Goal: Transaction & Acquisition: Purchase product/service

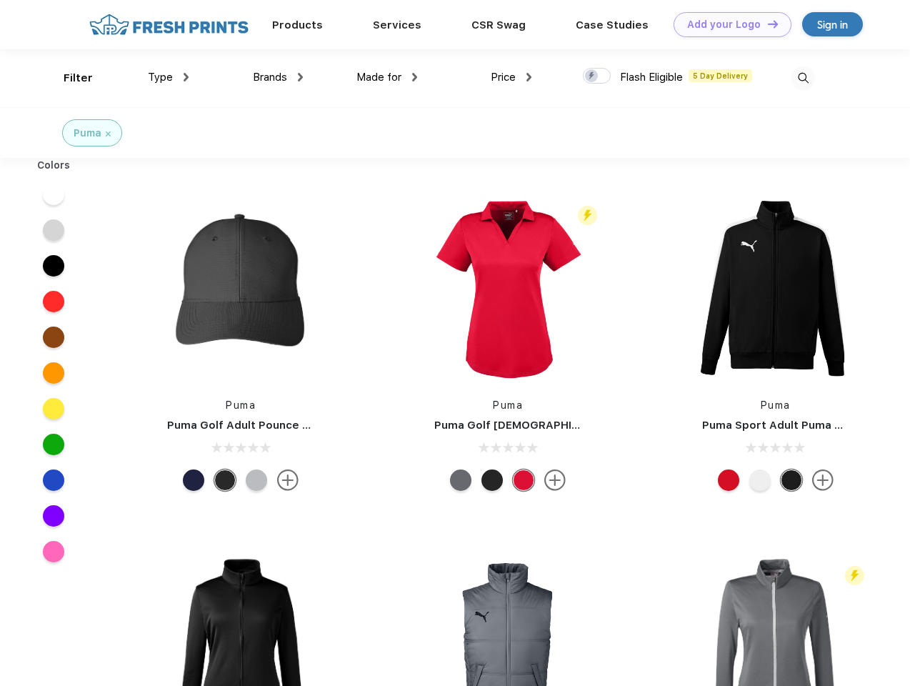
click at [727, 24] on link "Add your Logo Design Tool" at bounding box center [733, 24] width 118 height 25
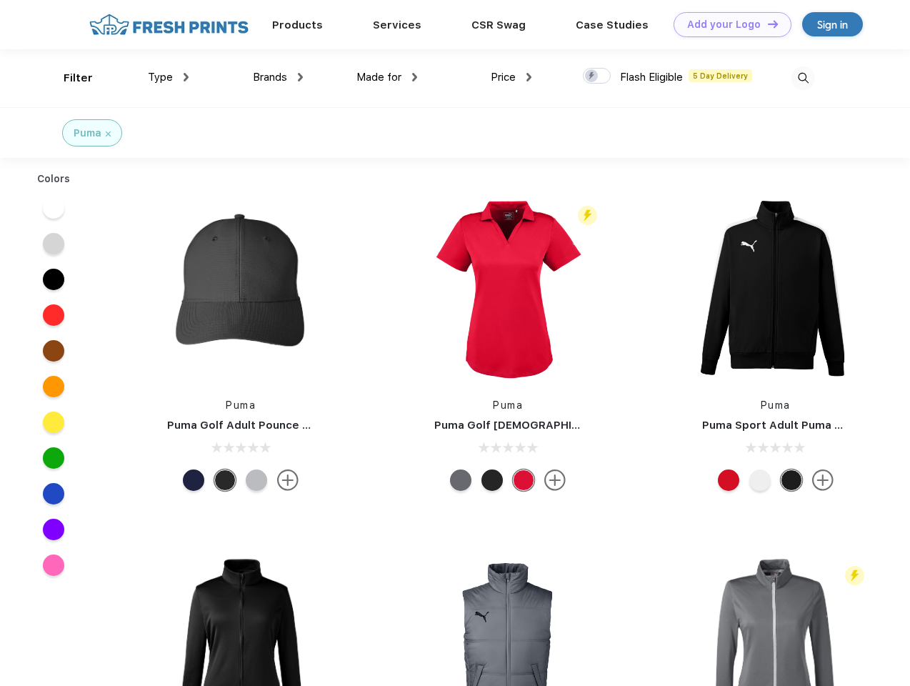
click at [0, 0] on div "Design Tool" at bounding box center [0, 0] width 0 height 0
click at [767, 24] on link "Add your Logo Design Tool" at bounding box center [733, 24] width 118 height 25
click at [69, 78] on div "Filter" at bounding box center [78, 78] width 29 height 16
click at [169, 77] on span "Type" at bounding box center [160, 77] width 25 height 13
click at [278, 77] on span "Brands" at bounding box center [270, 77] width 34 height 13
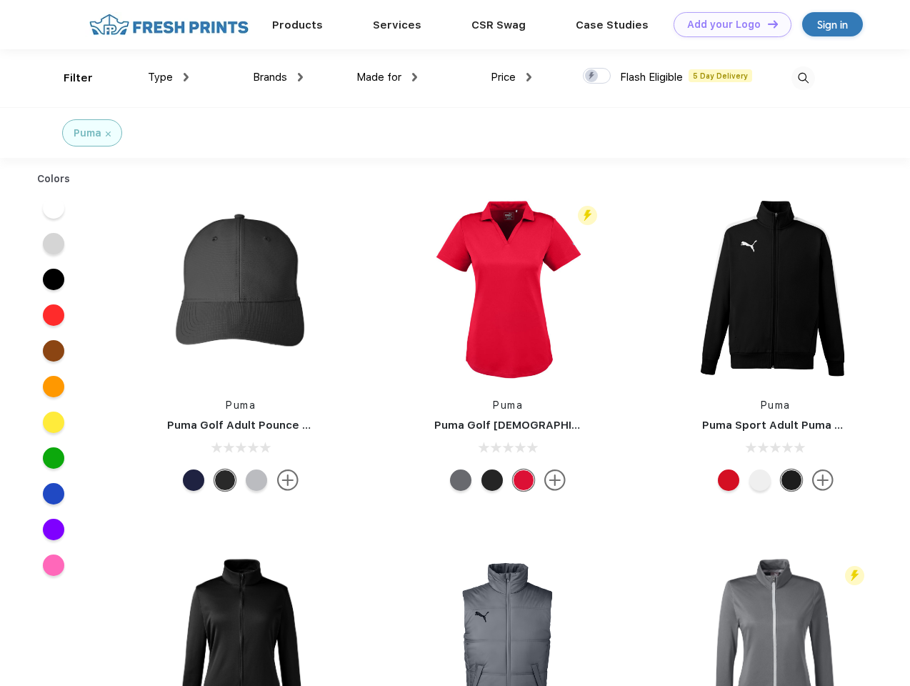
click at [387, 77] on span "Made for" at bounding box center [379, 77] width 45 height 13
click at [512, 77] on span "Price" at bounding box center [503, 77] width 25 height 13
click at [597, 76] on div at bounding box center [597, 76] width 28 height 16
click at [592, 76] on input "checkbox" at bounding box center [587, 71] width 9 height 9
checkbox input "true"
